Goal: Ask a question

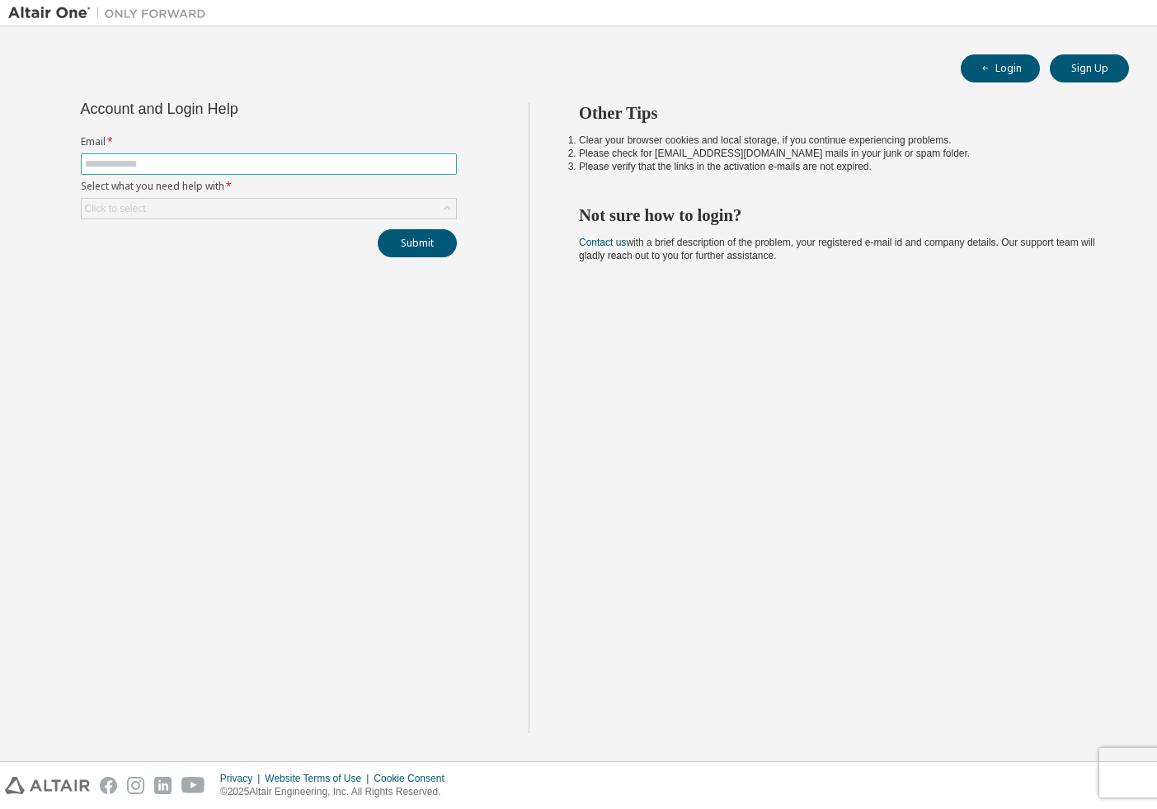
click at [256, 165] on input "text" at bounding box center [269, 163] width 368 height 13
type input "**********"
click at [448, 211] on icon at bounding box center [447, 208] width 16 height 16
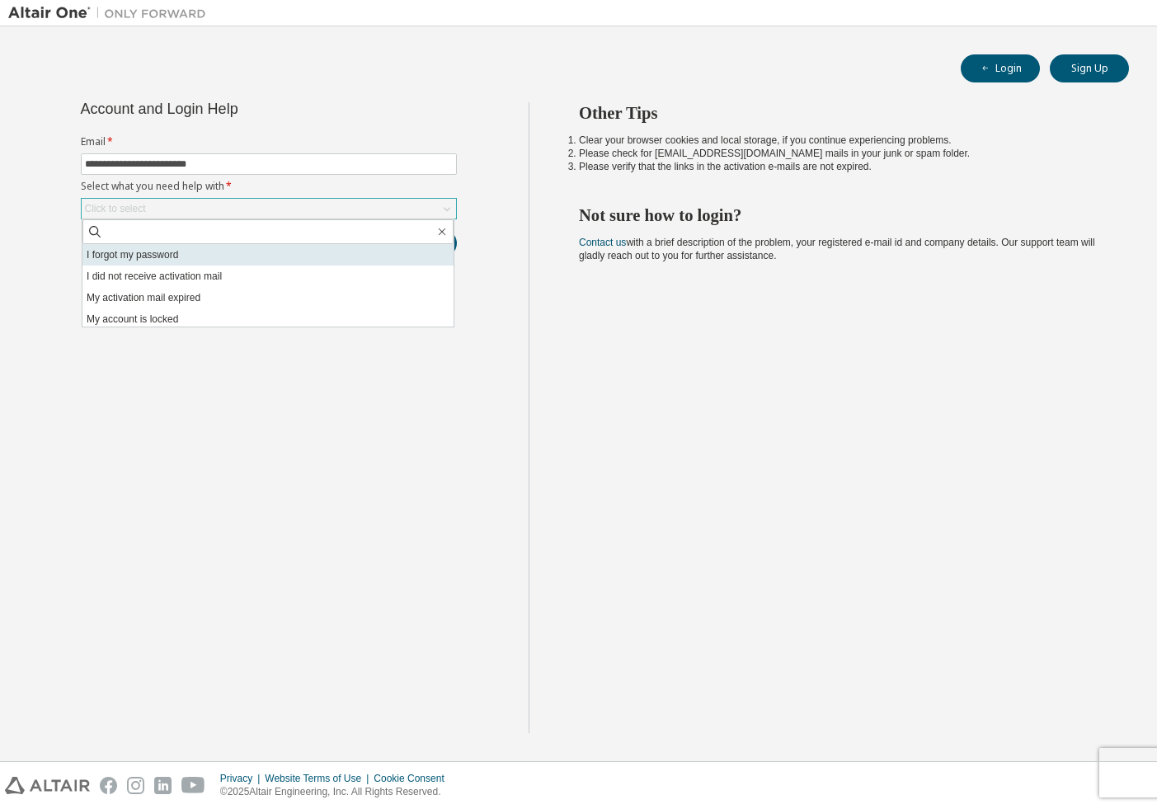
click at [161, 257] on li "I forgot my password" at bounding box center [267, 254] width 371 height 21
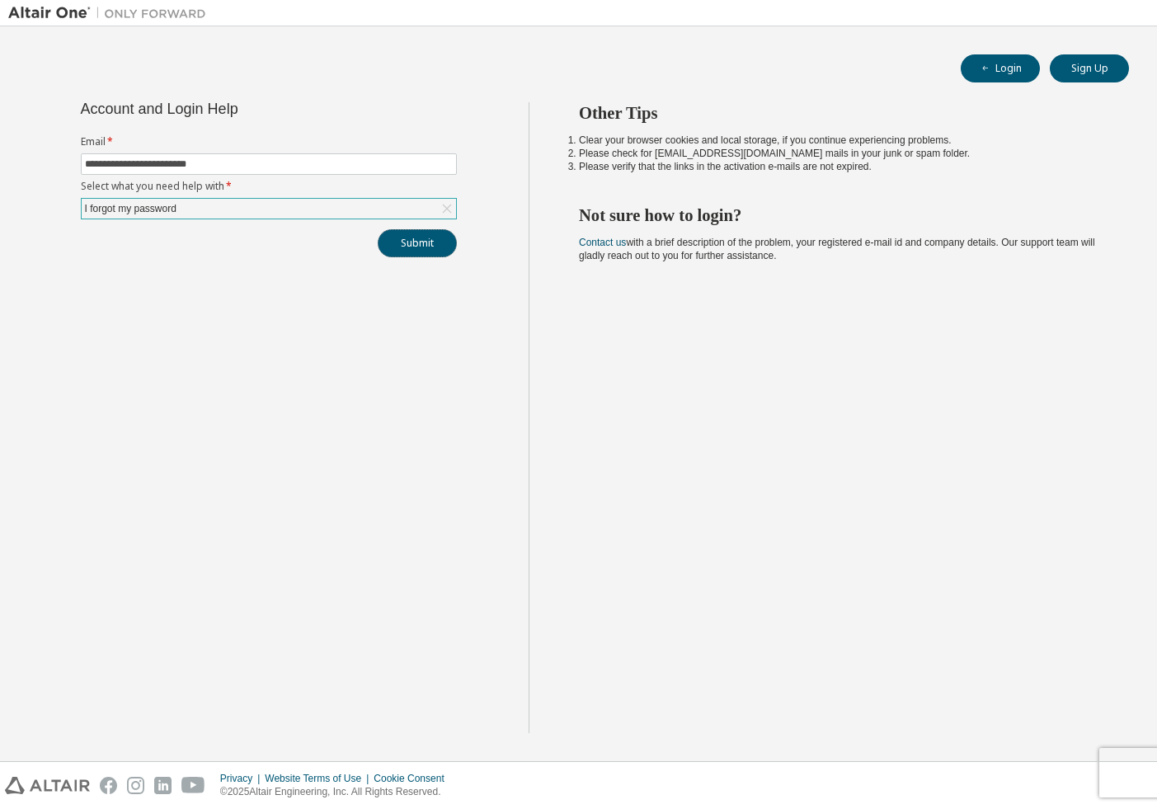
click at [416, 252] on button "Submit" at bounding box center [417, 243] width 79 height 28
click at [417, 244] on button "Submit" at bounding box center [417, 243] width 79 height 28
click at [338, 169] on input "text" at bounding box center [269, 163] width 368 height 13
type input "**********"
click at [212, 218] on div "Click to select" at bounding box center [269, 209] width 374 height 20
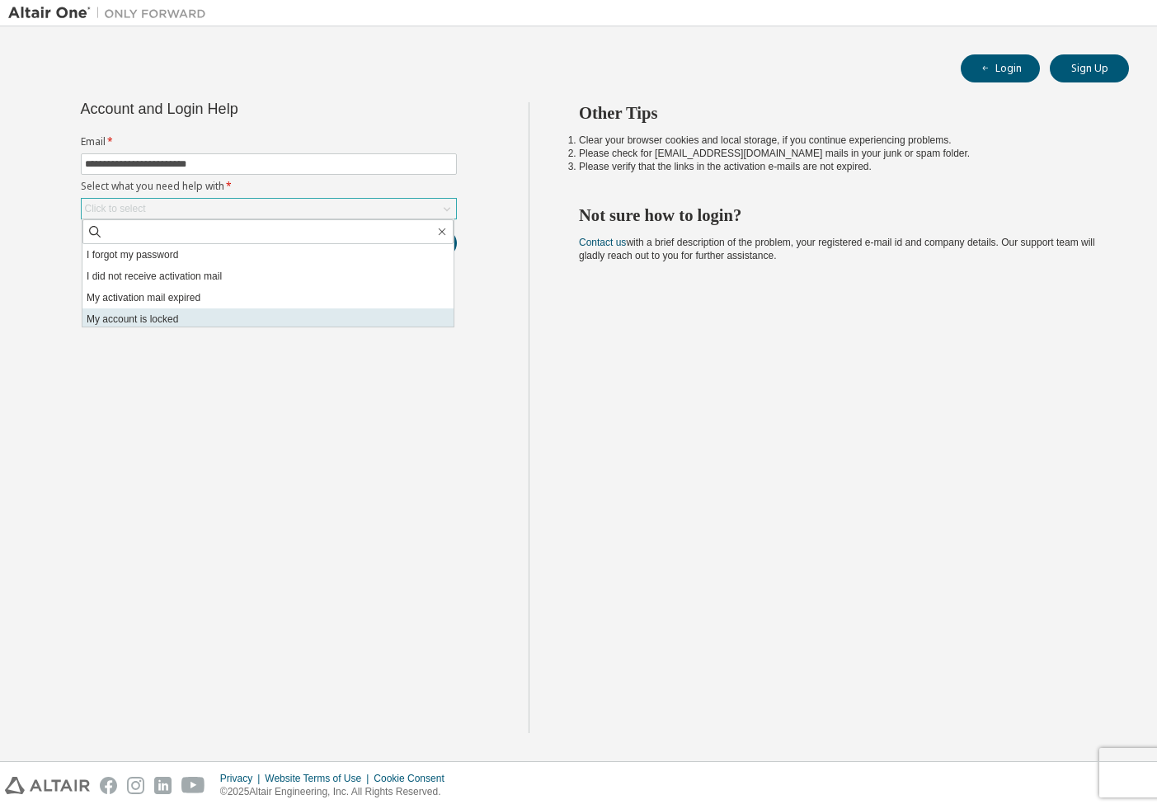
scroll to position [46, 0]
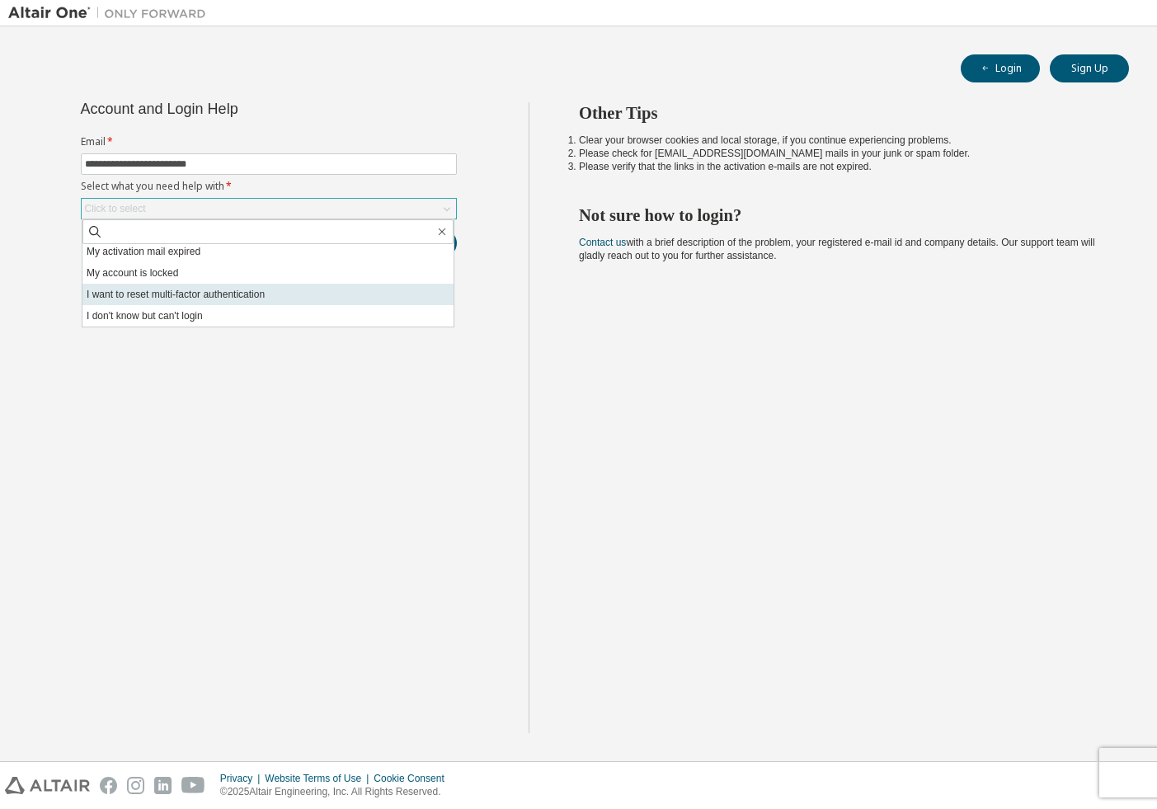
click at [232, 293] on li "I want to reset multi-factor authentication" at bounding box center [267, 294] width 371 height 21
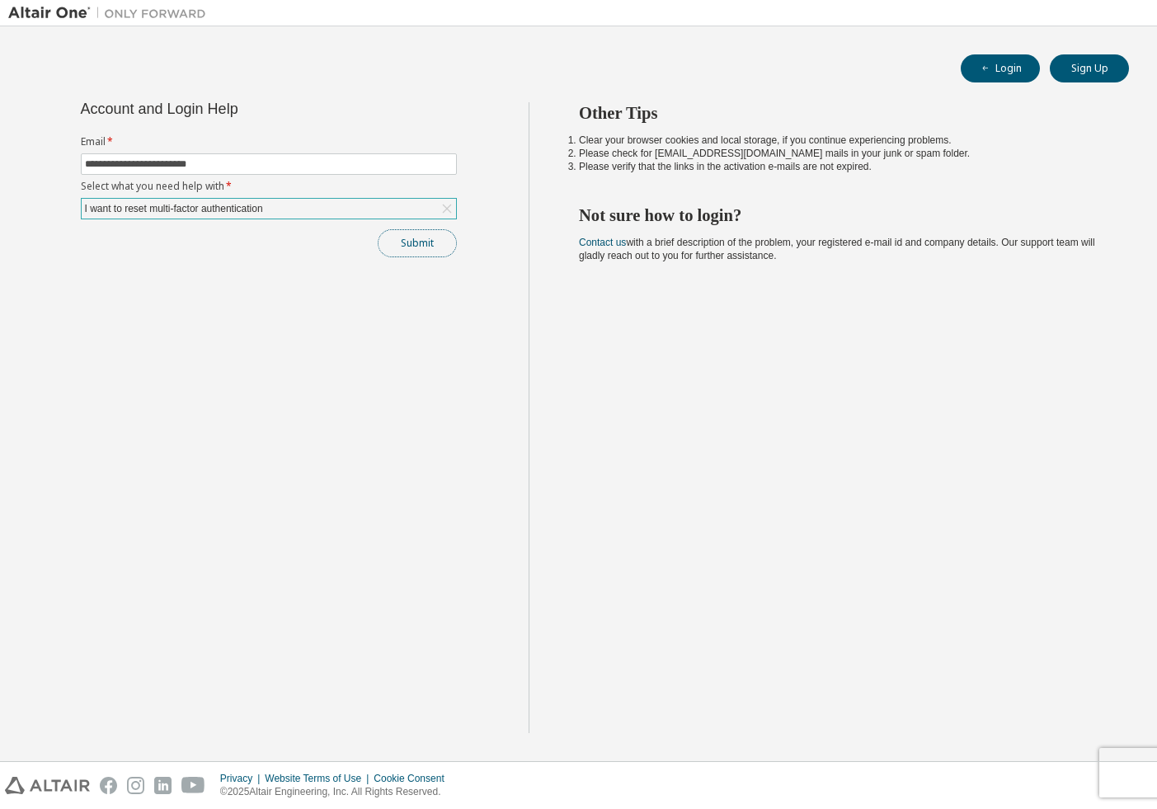
click at [412, 246] on button "Submit" at bounding box center [417, 243] width 79 height 28
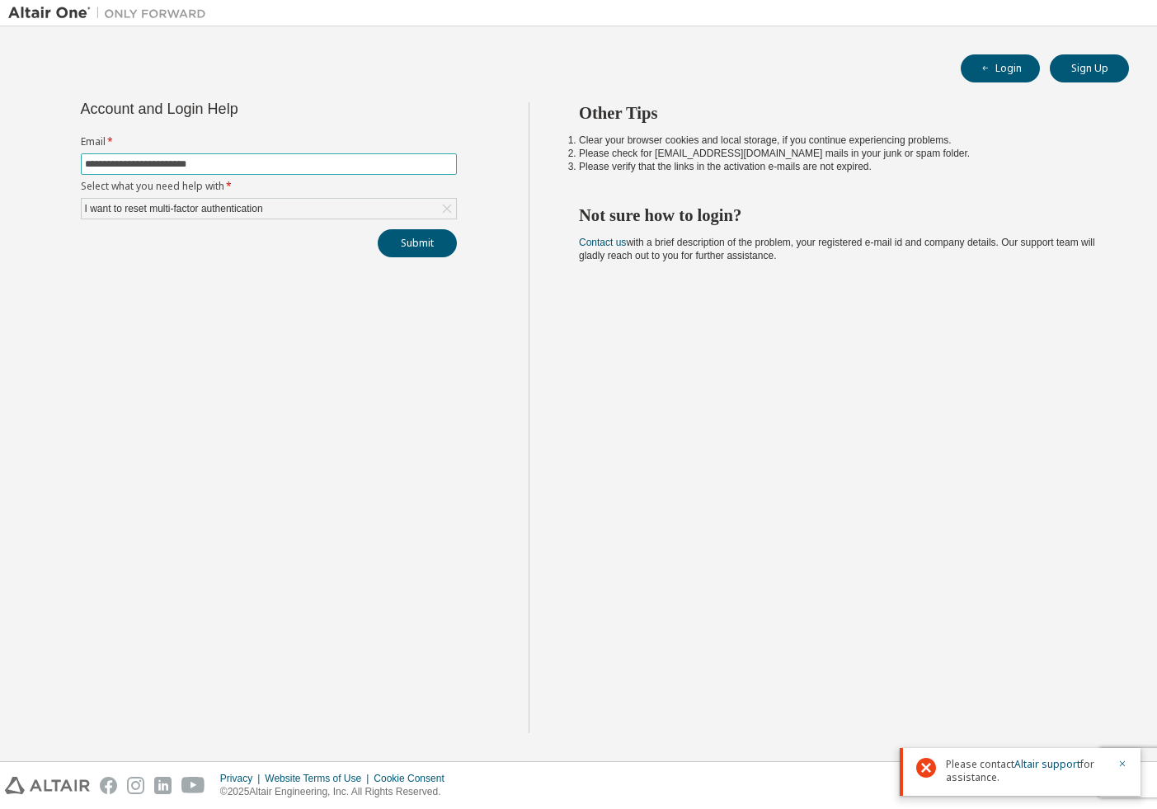
click at [444, 209] on icon at bounding box center [447, 208] width 16 height 16
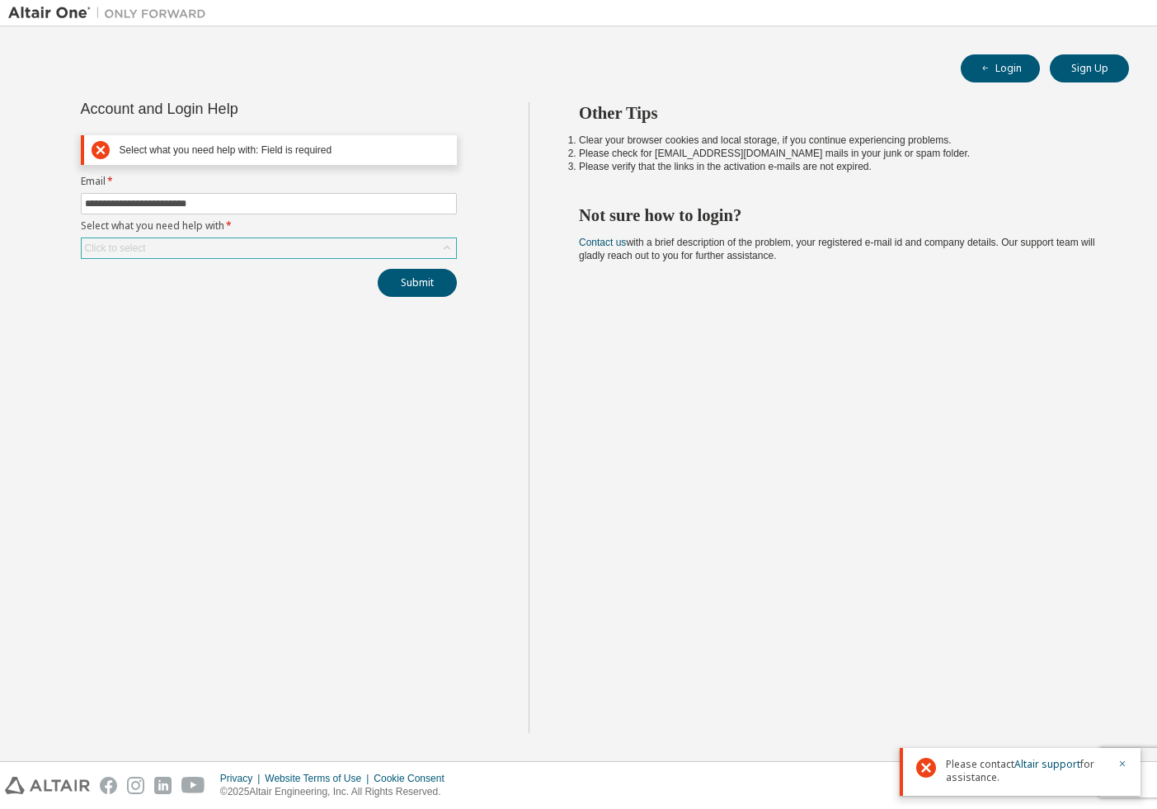
click at [261, 246] on div "Click to select" at bounding box center [269, 248] width 374 height 20
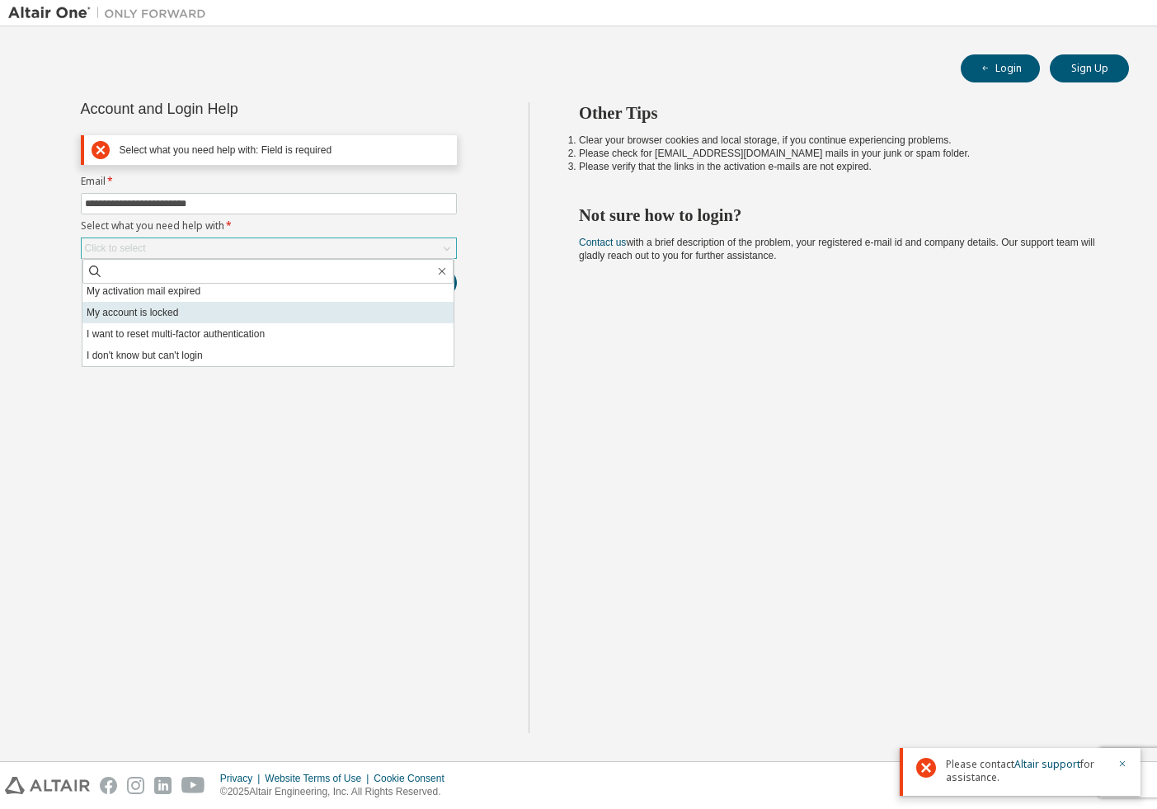
click at [174, 314] on li "My account is locked" at bounding box center [267, 312] width 371 height 21
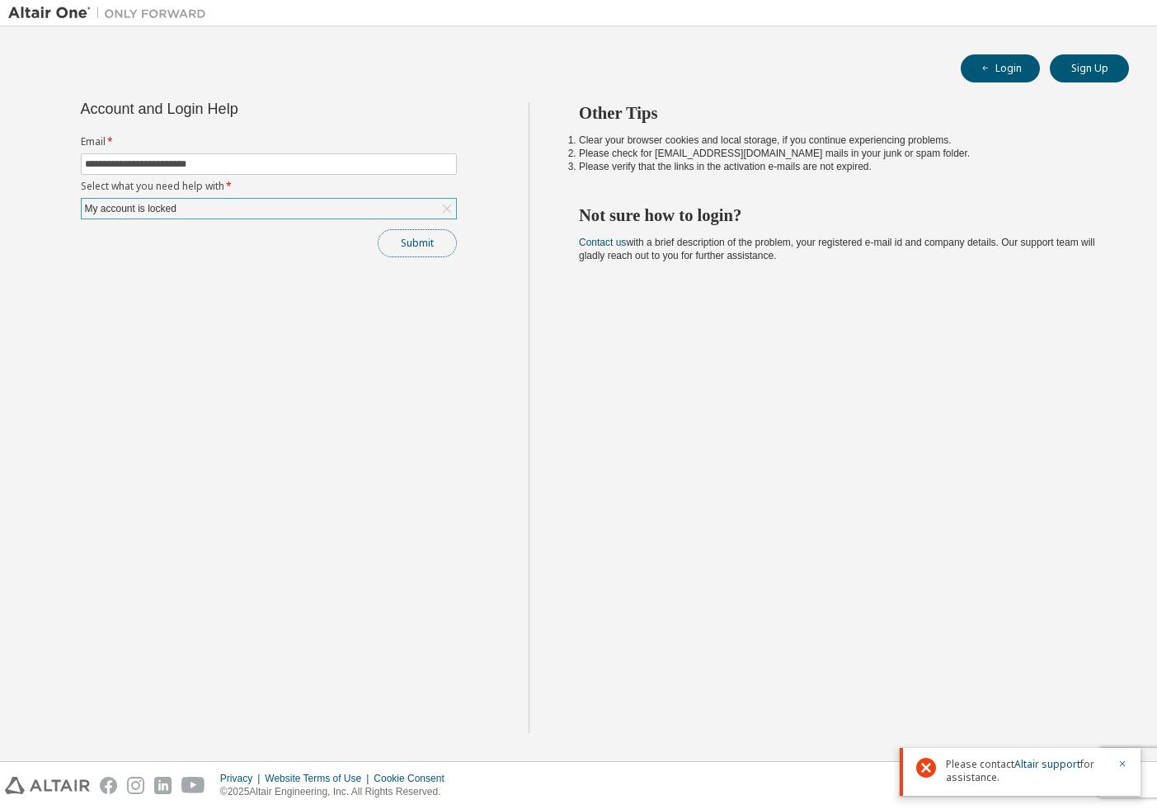
click at [443, 243] on button "Submit" at bounding box center [417, 243] width 79 height 28
click at [413, 196] on form "**********" at bounding box center [269, 177] width 376 height 84
click at [439, 209] on icon at bounding box center [447, 208] width 16 height 16
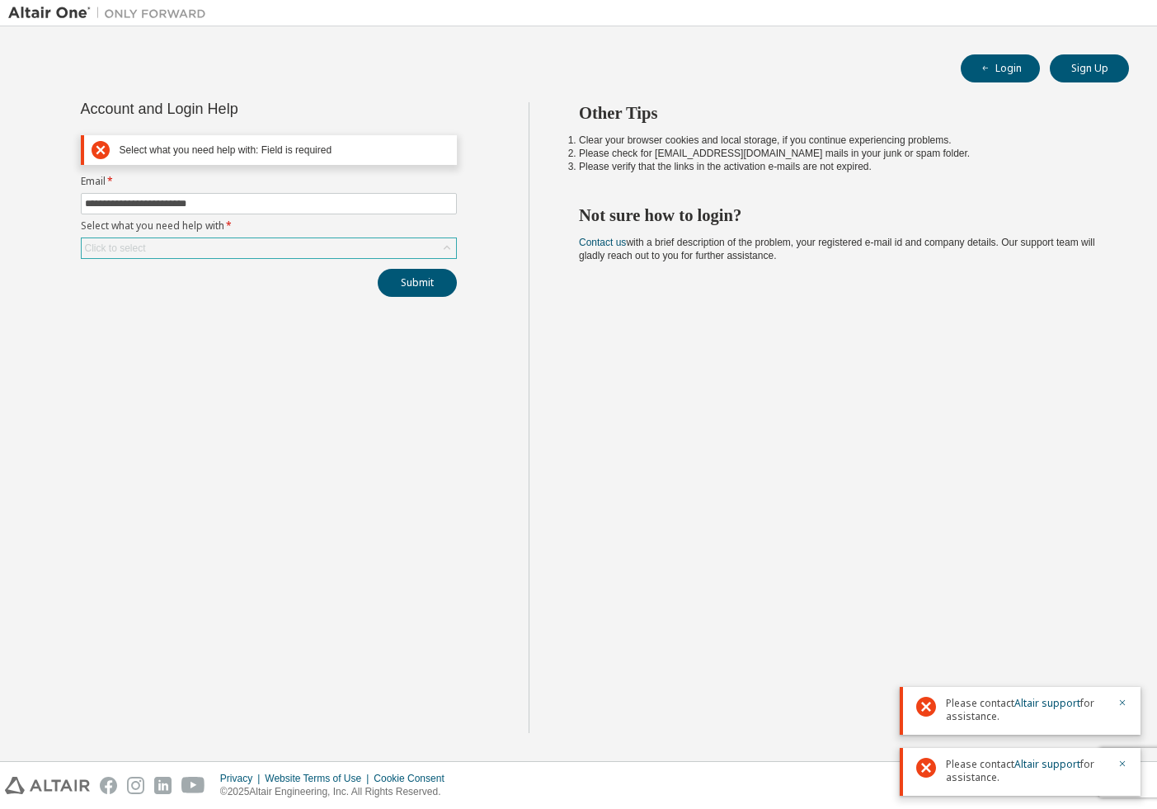
click at [218, 248] on div "Click to select" at bounding box center [269, 248] width 374 height 20
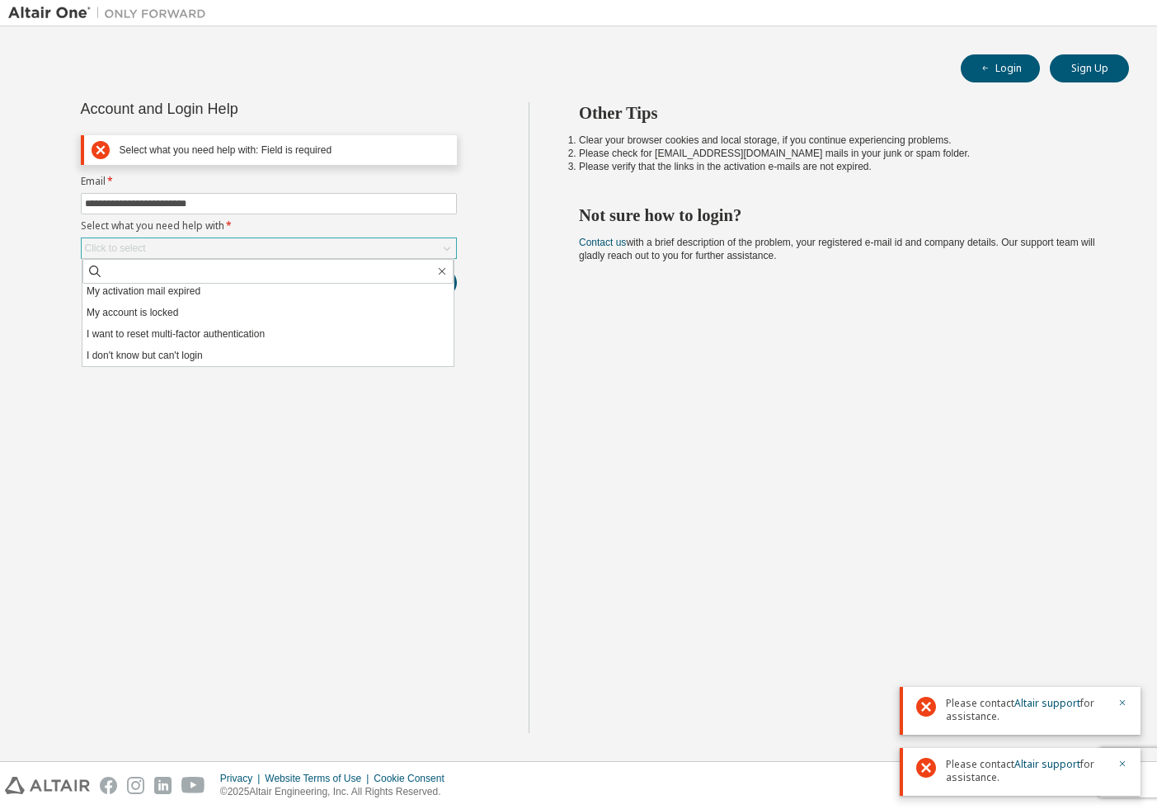
scroll to position [0, 0]
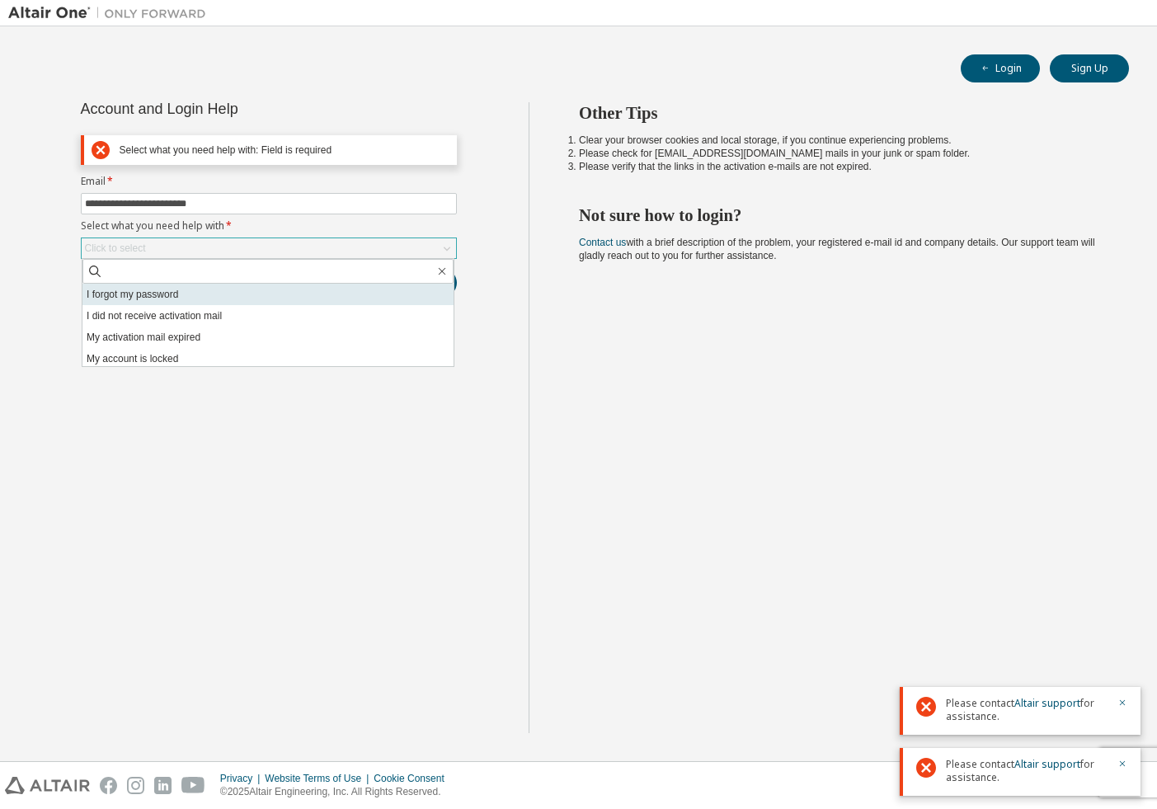
click at [171, 297] on li "I forgot my password" at bounding box center [267, 294] width 371 height 21
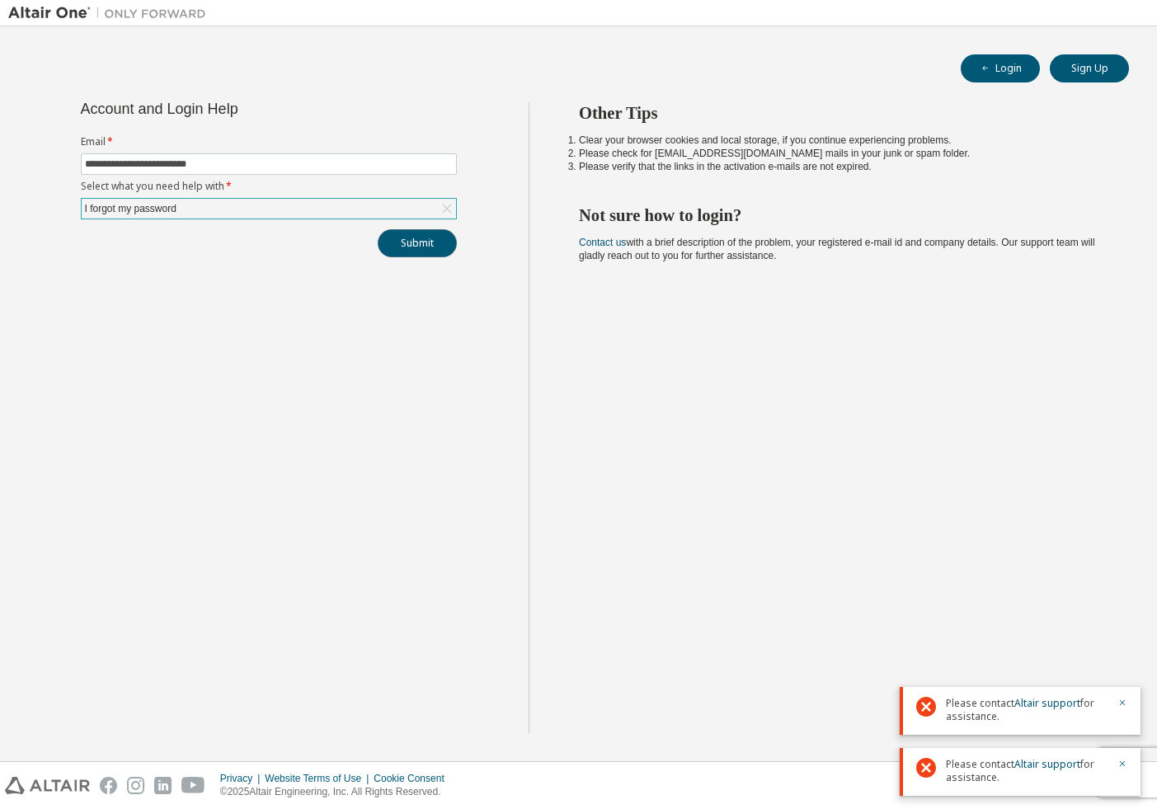
click at [406, 244] on button "Submit" at bounding box center [417, 243] width 79 height 28
